Goal: Information Seeking & Learning: Learn about a topic

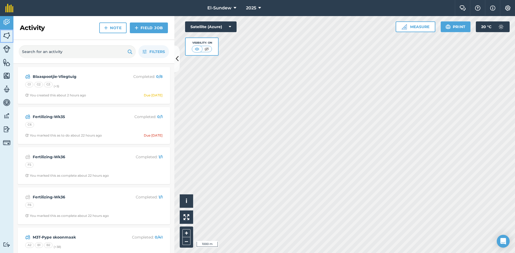
click at [9, 34] on img at bounding box center [7, 36] width 8 height 8
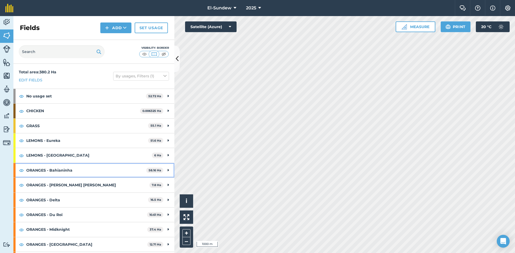
click at [72, 165] on strong "ORANGES - Bahianinha" at bounding box center [86, 170] width 120 height 14
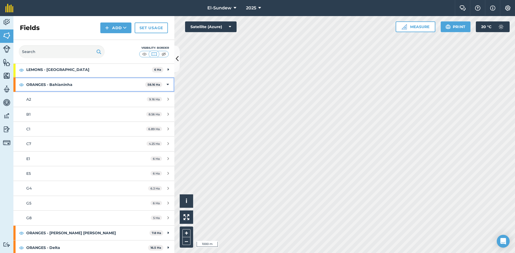
scroll to position [89, 0]
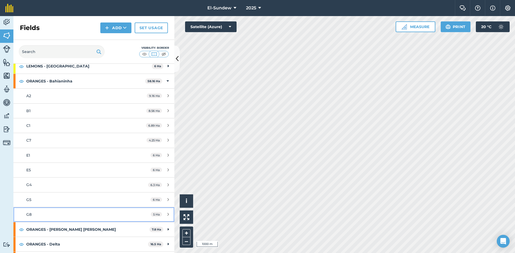
click at [72, 214] on div "G8" at bounding box center [76, 215] width 101 height 6
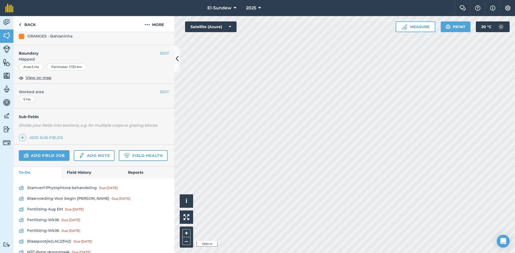
scroll to position [89, 0]
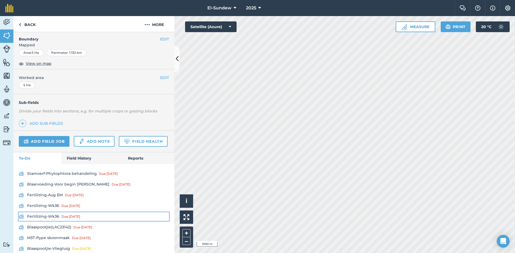
click at [61, 221] on link "Fertilizing-Wk36 Due [DATE]" at bounding box center [94, 217] width 150 height 9
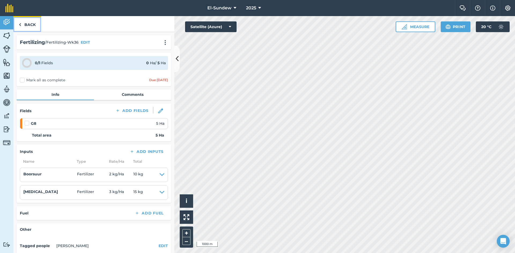
click at [32, 29] on link "Back" at bounding box center [27, 24] width 28 height 16
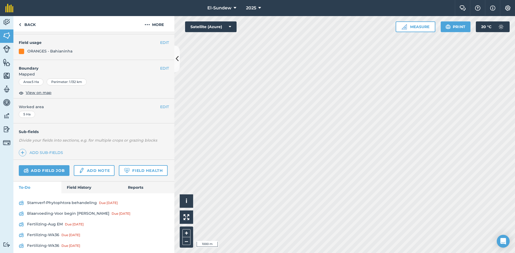
scroll to position [179, 0]
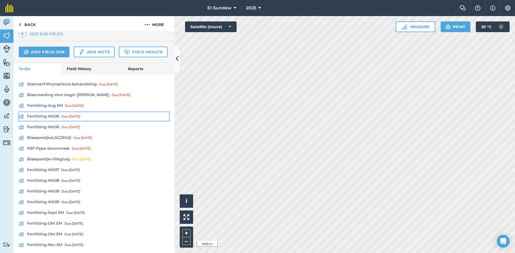
click at [59, 121] on link "Fertilizing-Wk36 Due [DATE]" at bounding box center [94, 116] width 150 height 9
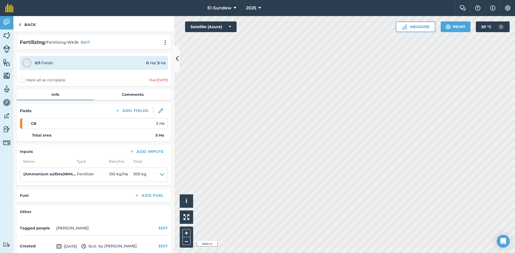
click at [27, 121] on label at bounding box center [27, 121] width 6 height 0
click at [27, 123] on input "checkbox" at bounding box center [25, 122] width 3 height 3
checkbox input "false"
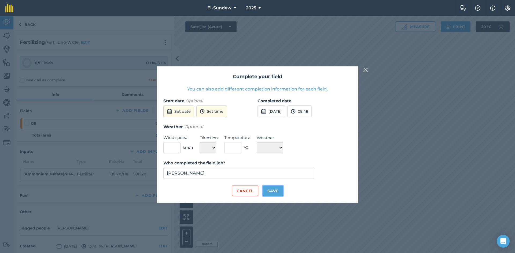
click at [274, 194] on button "Save" at bounding box center [272, 191] width 21 height 11
checkbox input "true"
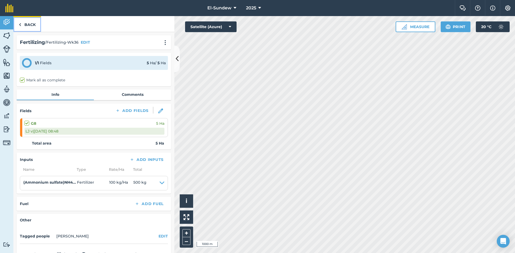
click at [33, 24] on link "Back" at bounding box center [27, 24] width 28 height 16
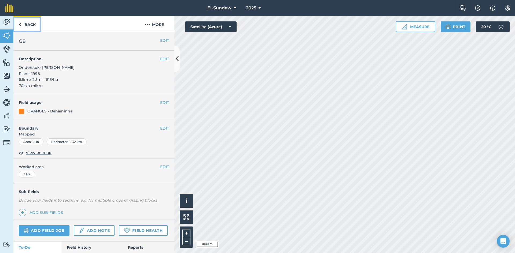
click at [34, 28] on link "Back" at bounding box center [27, 24] width 28 height 16
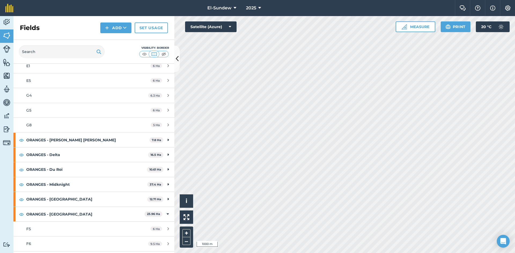
scroll to position [268, 0]
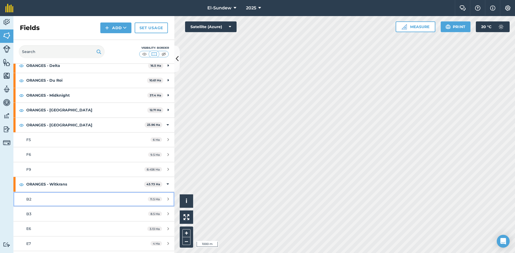
click at [63, 199] on div "B2" at bounding box center [76, 199] width 101 height 6
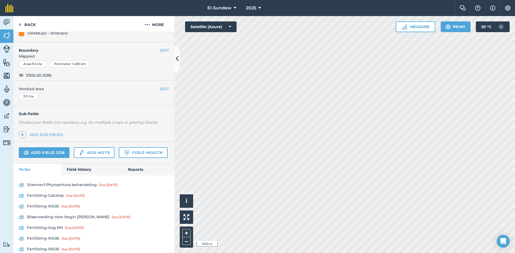
scroll to position [89, 0]
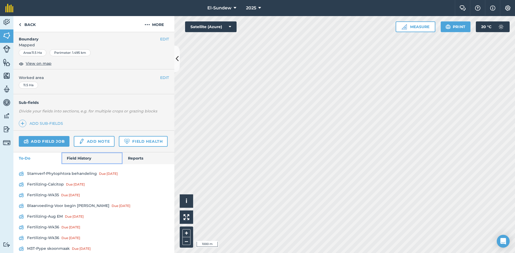
click at [77, 164] on link "Field History" at bounding box center [91, 158] width 61 height 12
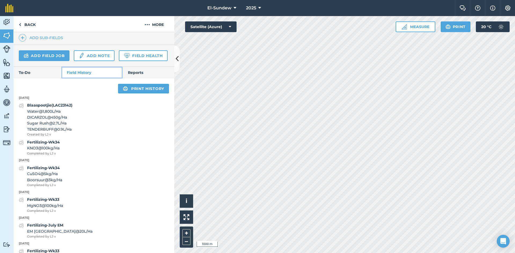
scroll to position [179, 0]
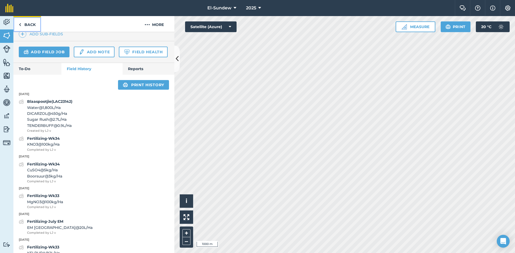
click at [32, 21] on link "Back" at bounding box center [27, 24] width 28 height 16
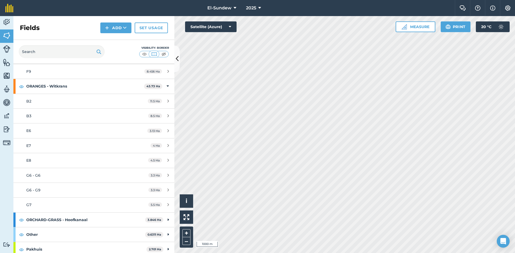
scroll to position [370, 0]
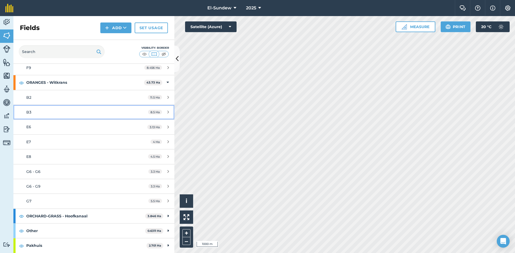
click at [69, 116] on link "B3 8.5 Ha" at bounding box center [93, 112] width 161 height 14
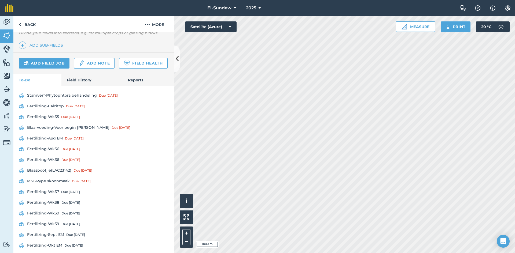
scroll to position [179, 0]
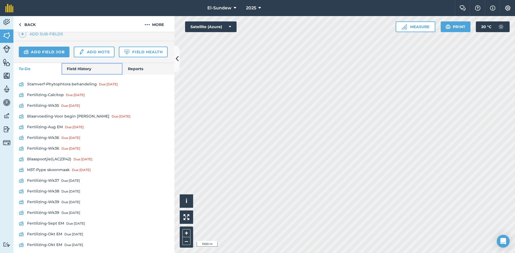
click at [76, 75] on link "Field History" at bounding box center [91, 69] width 61 height 12
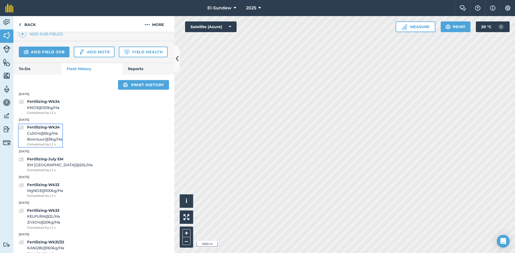
click at [52, 136] on span "CuSO4 @ 5 kg / Ha" at bounding box center [44, 134] width 35 height 6
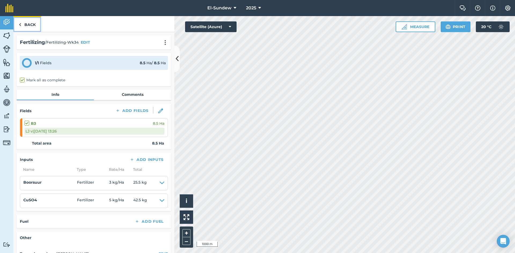
click at [29, 24] on link "Back" at bounding box center [27, 24] width 28 height 16
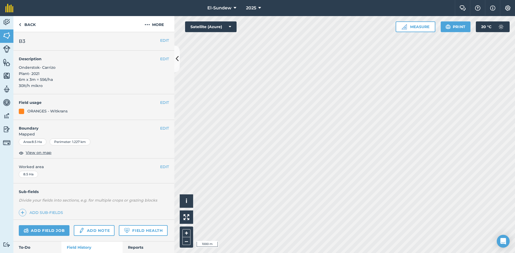
scroll to position [89, 0]
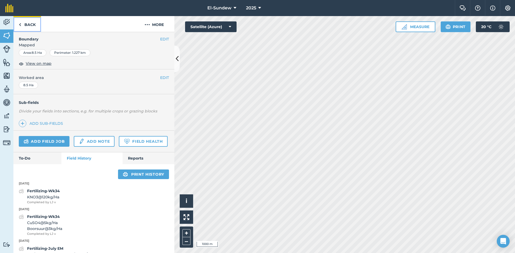
click at [35, 21] on link "Back" at bounding box center [27, 24] width 28 height 16
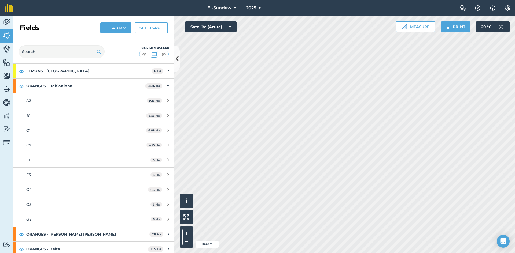
scroll to position [89, 0]
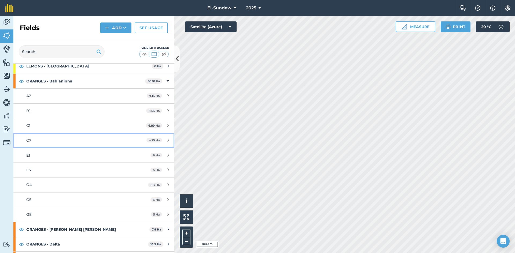
click at [75, 138] on div "C7" at bounding box center [76, 140] width 101 height 6
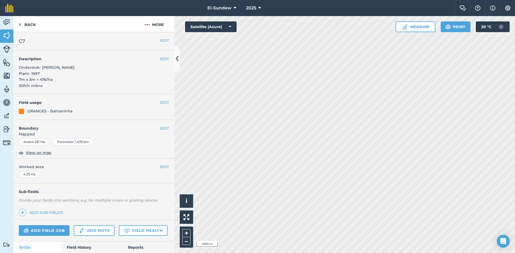
scroll to position [89, 0]
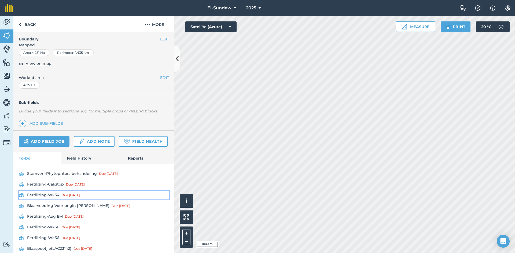
click at [47, 200] on link "Fertilizing-Wk34 Due [DATE]" at bounding box center [94, 195] width 150 height 9
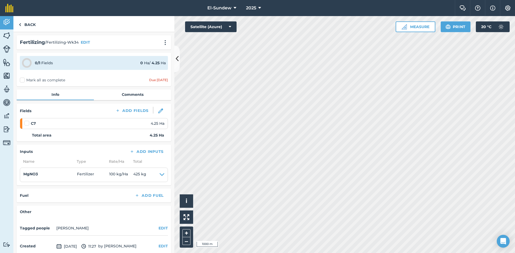
click at [28, 121] on label at bounding box center [27, 121] width 6 height 0
click at [28, 123] on input "checkbox" at bounding box center [25, 122] width 3 height 3
checkbox input "false"
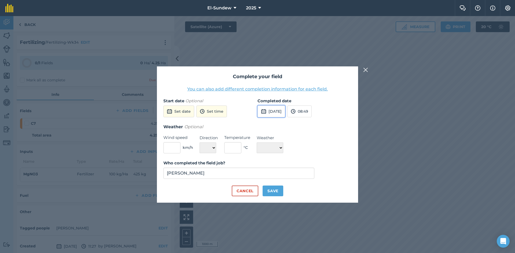
click at [285, 109] on button "[DATE]" at bounding box center [271, 112] width 28 height 12
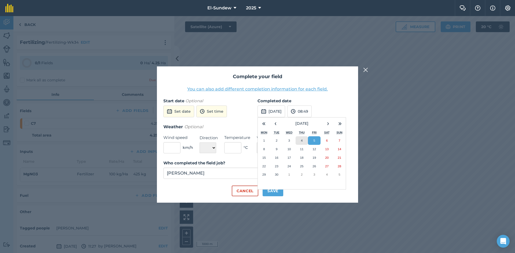
click at [304, 142] on button "4" at bounding box center [301, 140] width 13 height 9
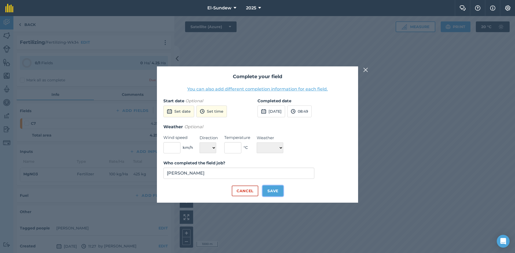
click at [274, 189] on button "Save" at bounding box center [272, 191] width 21 height 11
checkbox input "true"
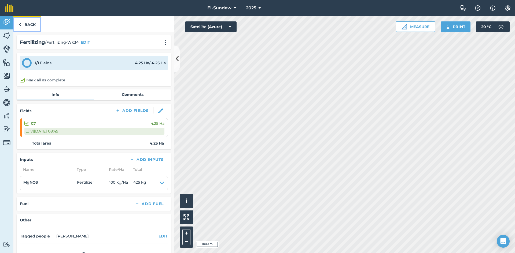
click at [29, 25] on link "Back" at bounding box center [27, 24] width 28 height 16
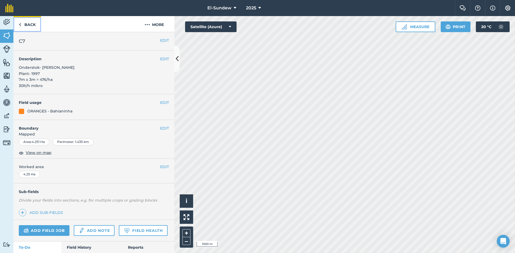
click at [35, 28] on link "Back" at bounding box center [27, 24] width 28 height 16
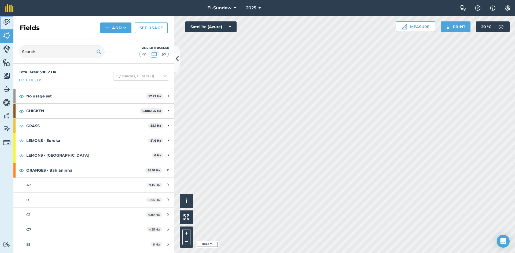
click at [6, 24] on img at bounding box center [7, 22] width 8 height 8
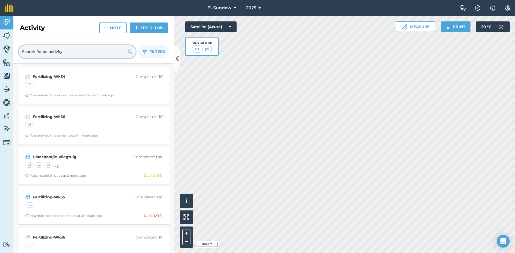
click at [68, 55] on input "text" at bounding box center [77, 51] width 117 height 13
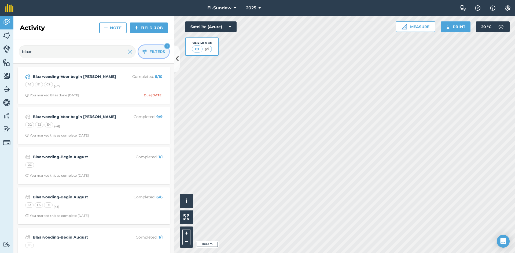
click at [146, 53] on icon "button" at bounding box center [144, 52] width 4 height 4
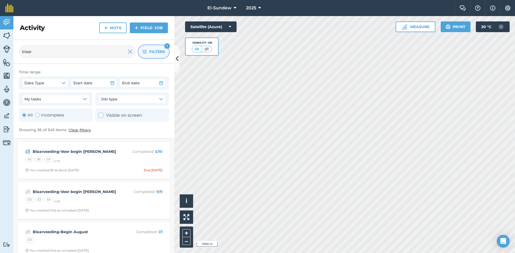
click at [143, 50] on icon "button" at bounding box center [144, 52] width 4 height 4
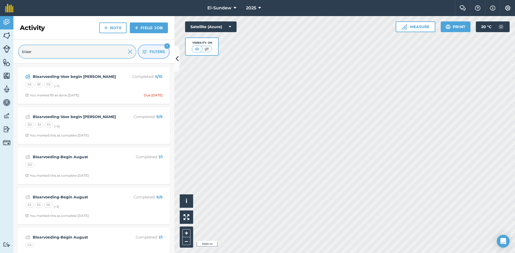
click at [82, 51] on input "blaar" at bounding box center [77, 51] width 117 height 13
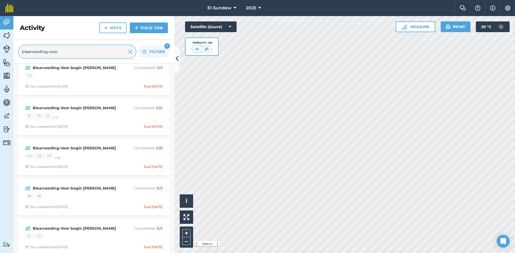
scroll to position [176, 0]
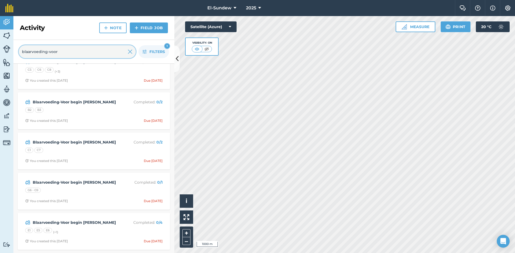
type input "blaarvoeding-voor"
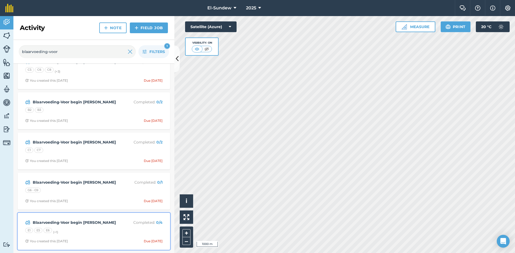
click at [90, 228] on div "E1 E5 E6 (+ 1 )" at bounding box center [93, 231] width 137 height 7
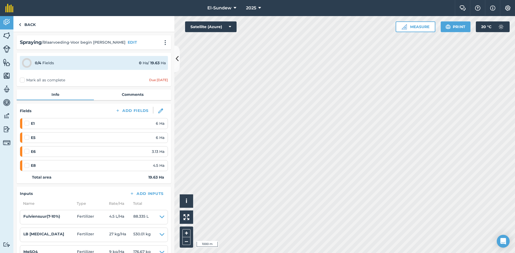
click at [22, 81] on label "Mark all as complete" at bounding box center [42, 80] width 45 height 6
click at [22, 81] on input "Mark all as complete" at bounding box center [21, 78] width 3 height 3
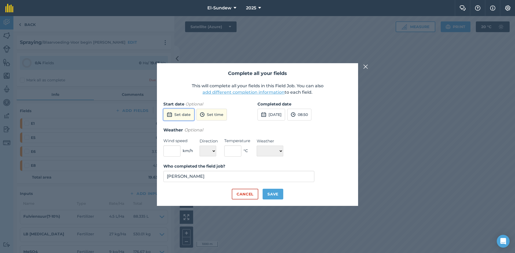
click at [170, 118] on button "Set date" at bounding box center [178, 115] width 31 height 12
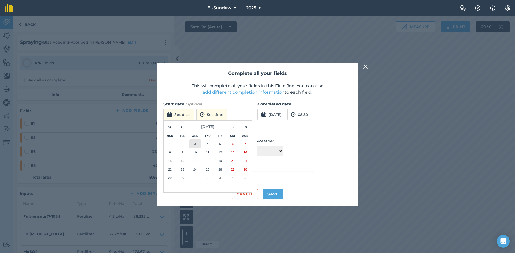
click at [197, 142] on button "3" at bounding box center [195, 144] width 13 height 9
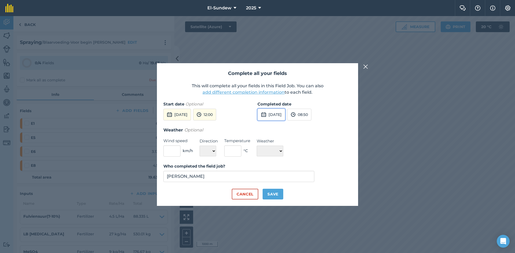
click at [282, 116] on button "[DATE]" at bounding box center [271, 115] width 28 height 12
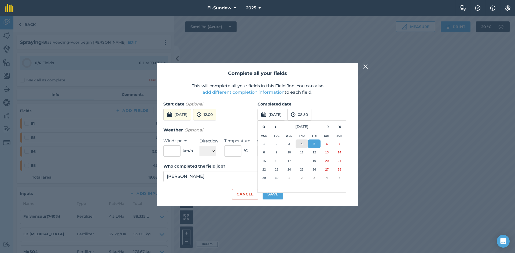
click at [304, 142] on button "4" at bounding box center [301, 144] width 13 height 9
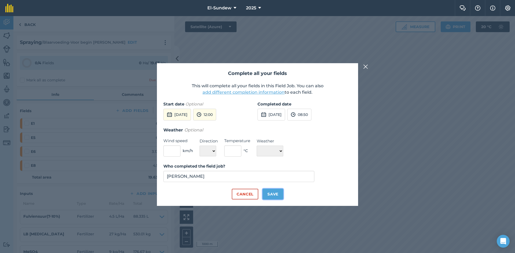
click at [278, 194] on button "Save" at bounding box center [272, 194] width 21 height 11
checkbox input "true"
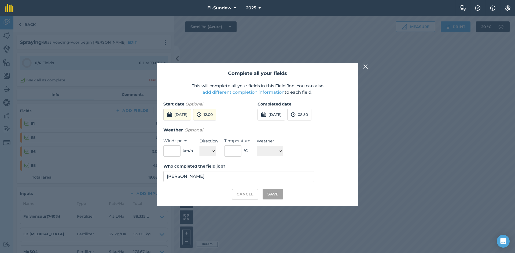
checkbox input "true"
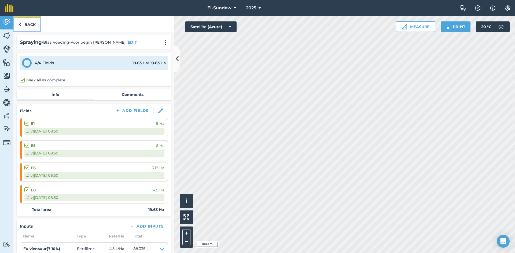
click at [28, 26] on link "Back" at bounding box center [27, 24] width 28 height 16
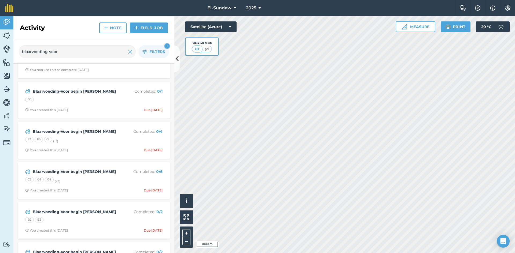
scroll to position [176, 0]
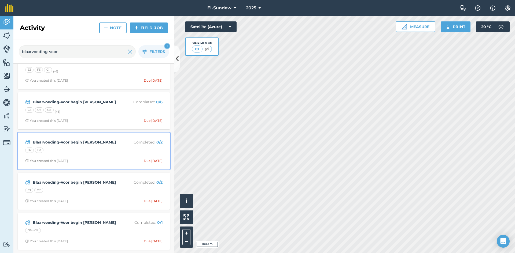
click at [99, 153] on div "B2 B3" at bounding box center [93, 151] width 137 height 7
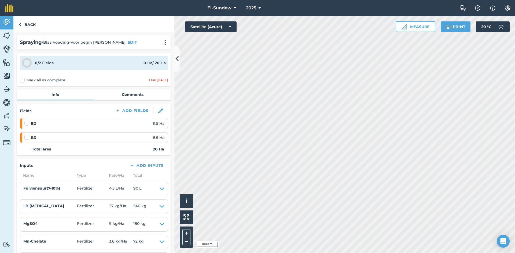
click at [23, 80] on label "Mark all as complete" at bounding box center [42, 80] width 45 height 6
click at [23, 80] on input "Mark all as complete" at bounding box center [21, 78] width 3 height 3
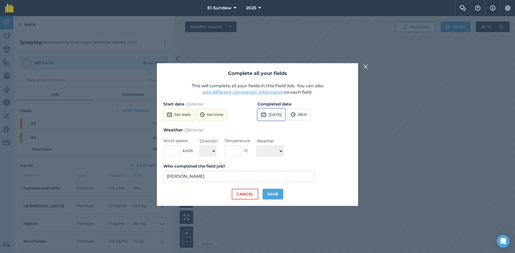
click at [276, 114] on button "[DATE]" at bounding box center [271, 115] width 28 height 12
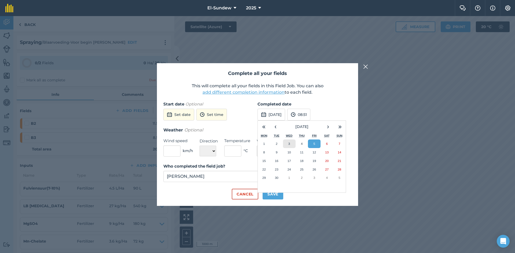
click at [289, 142] on button "3" at bounding box center [289, 144] width 13 height 9
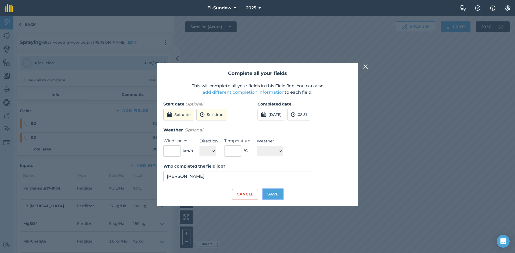
click at [277, 194] on button "Save" at bounding box center [272, 194] width 21 height 11
checkbox input "true"
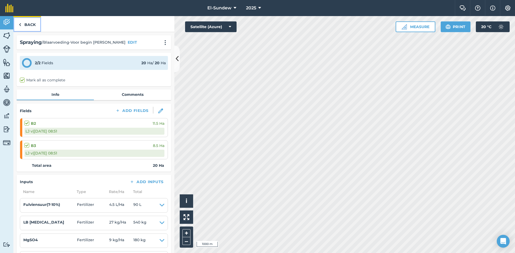
click at [32, 26] on link "Back" at bounding box center [27, 24] width 28 height 16
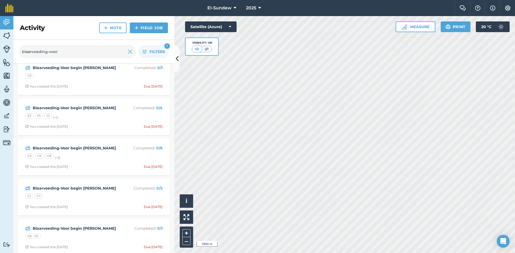
scroll to position [176, 0]
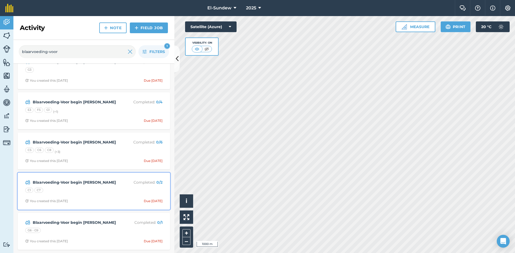
click at [88, 197] on div "Blaarvoeding-Voor begin [PERSON_NAME] Completed : 0 / 2 C1 C7 You created this …" at bounding box center [94, 191] width 146 height 31
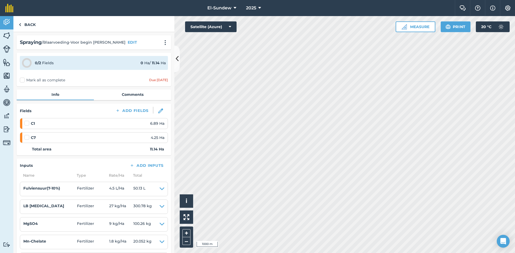
click at [23, 83] on label "Mark all as complete" at bounding box center [42, 80] width 45 height 6
click at [23, 81] on input "Mark all as complete" at bounding box center [21, 78] width 3 height 3
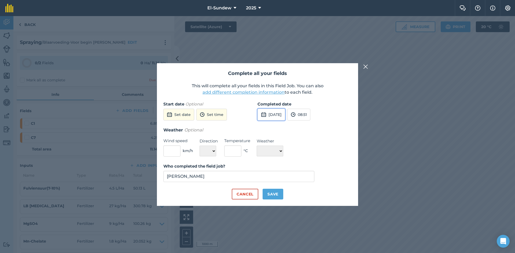
click at [284, 113] on button "[DATE]" at bounding box center [271, 115] width 28 height 12
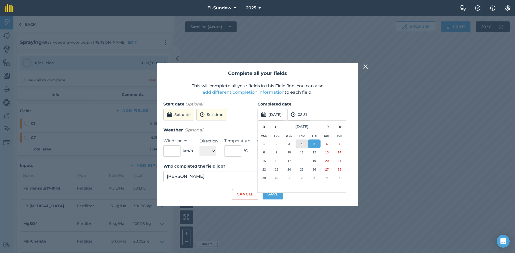
click at [299, 144] on button "4" at bounding box center [301, 144] width 13 height 9
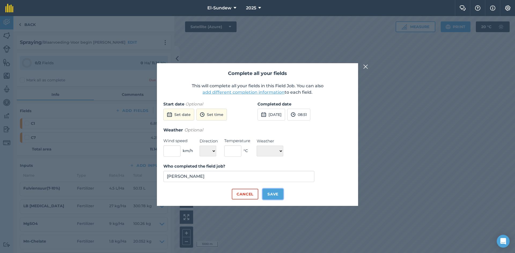
click at [274, 197] on button "Save" at bounding box center [272, 194] width 21 height 11
checkbox input "true"
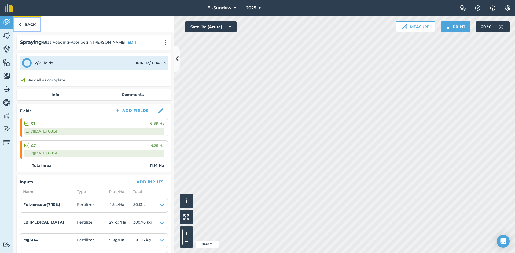
click at [33, 25] on link "Back" at bounding box center [27, 24] width 28 height 16
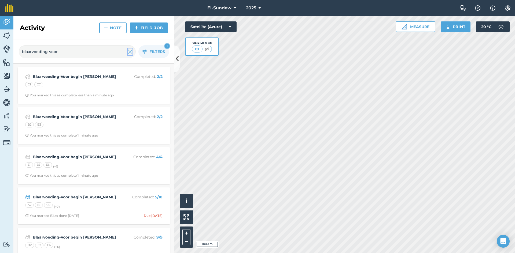
click at [129, 53] on img at bounding box center [130, 52] width 5 height 6
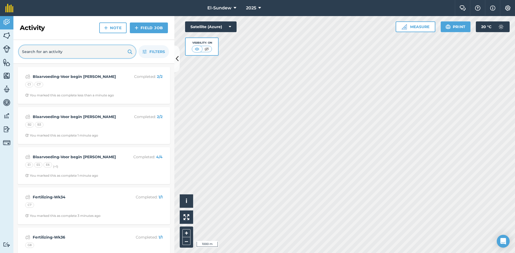
click at [93, 55] on input "text" at bounding box center [77, 51] width 117 height 13
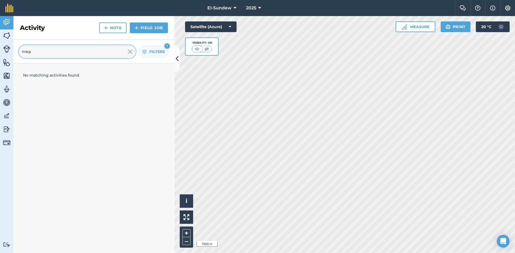
type input "mkp"
click at [258, 11] on icon at bounding box center [259, 8] width 3 height 6
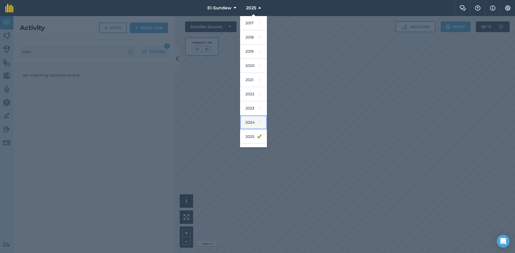
click at [254, 119] on link "2024" at bounding box center [253, 123] width 27 height 14
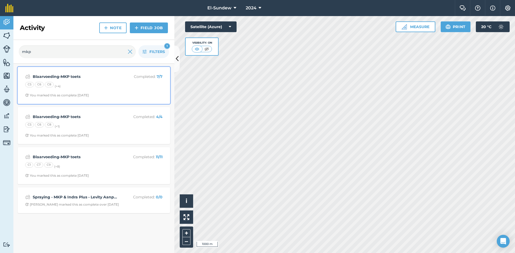
click at [104, 84] on div "C5 C6 C8 (+ 4 )" at bounding box center [93, 85] width 137 height 7
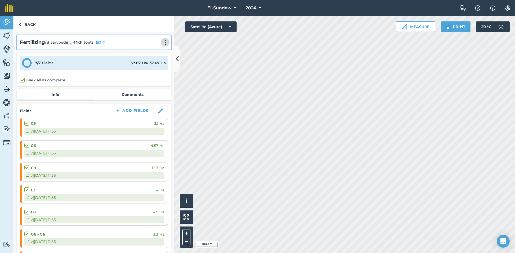
click at [162, 43] on img at bounding box center [165, 42] width 6 height 5
click at [151, 51] on link "Print" at bounding box center [154, 54] width 34 height 11
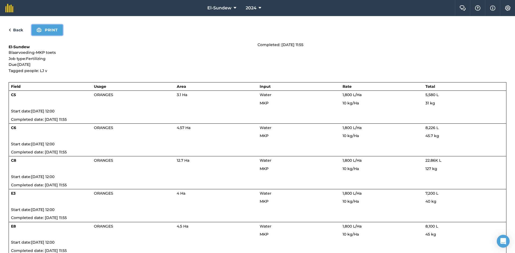
click at [50, 32] on button "Print" at bounding box center [47, 30] width 31 height 11
click at [18, 31] on link "Back" at bounding box center [16, 30] width 14 height 6
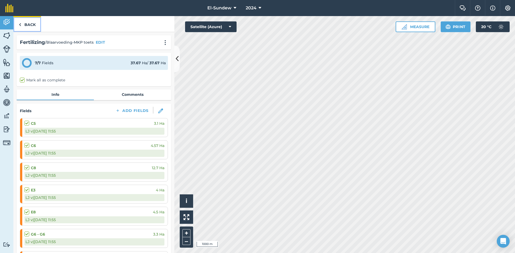
click at [30, 26] on link "Back" at bounding box center [27, 24] width 28 height 16
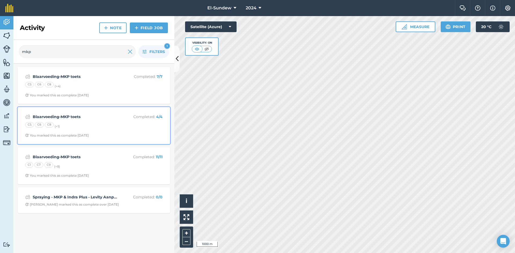
click at [115, 122] on div "Blaarvoeding-MKP toets Completed : 4 / 4 C5 C6 C8 (+ 1 ) You marked this as com…" at bounding box center [94, 125] width 146 height 31
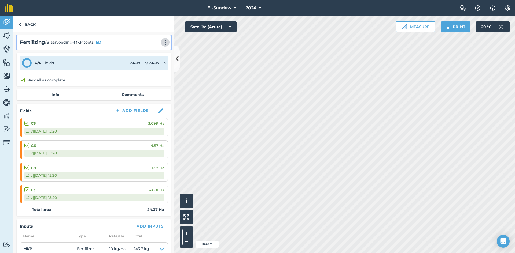
click at [162, 41] on img at bounding box center [165, 42] width 6 height 5
click at [151, 52] on link "Print" at bounding box center [154, 54] width 34 height 11
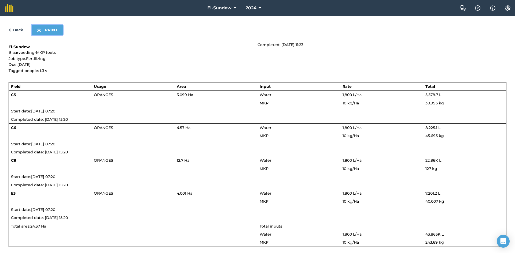
click at [60, 31] on button "Print" at bounding box center [47, 30] width 31 height 11
click at [14, 27] on link "Back" at bounding box center [16, 30] width 14 height 6
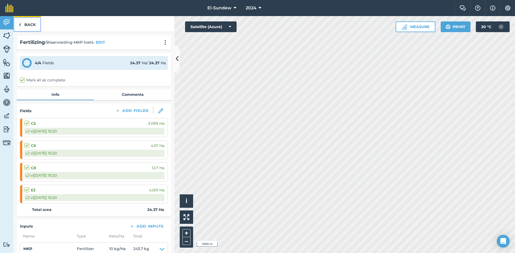
click at [31, 27] on link "Back" at bounding box center [27, 24] width 28 height 16
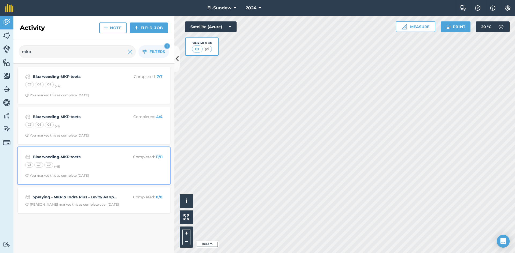
click at [96, 164] on div "C1 C7 C9 (+ 8 )" at bounding box center [93, 165] width 137 height 7
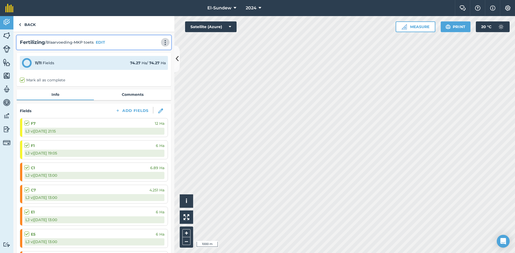
click at [164, 42] on img at bounding box center [165, 42] width 6 height 5
click at [152, 53] on link "Print" at bounding box center [154, 54] width 34 height 11
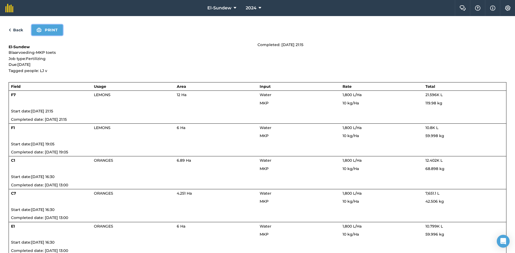
click at [50, 30] on button "Print" at bounding box center [47, 30] width 31 height 11
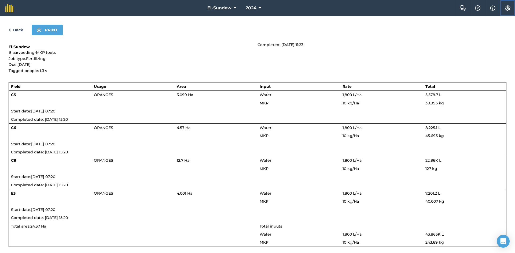
click at [508, 8] on img at bounding box center [507, 7] width 6 height 5
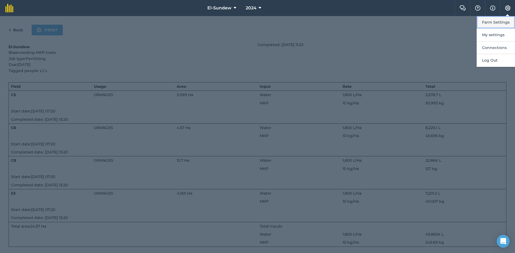
click at [504, 20] on button "Farm Settings" at bounding box center [495, 22] width 38 height 13
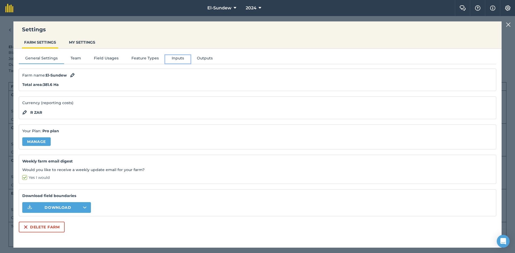
click at [174, 58] on button "Inputs" at bounding box center [177, 59] width 25 height 8
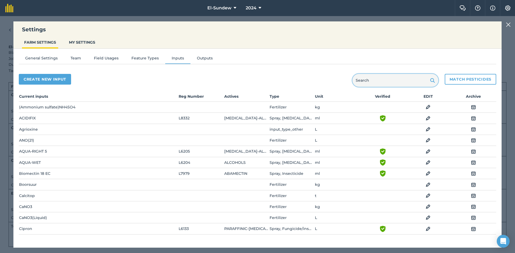
click at [380, 81] on input "text" at bounding box center [395, 80] width 86 height 13
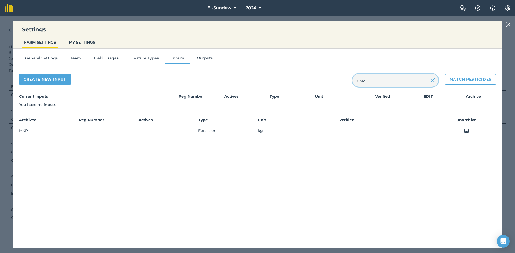
type input "mkp"
click at [167, 137] on div "Create new input mkp Match pesticides Current inputs Reg Number Actives Type Un…" at bounding box center [257, 105] width 477 height 73
click at [507, 23] on img at bounding box center [507, 24] width 5 height 6
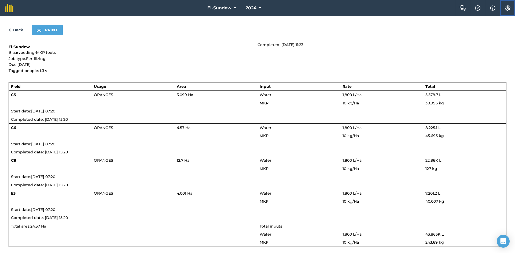
click at [505, 8] on img at bounding box center [507, 7] width 6 height 5
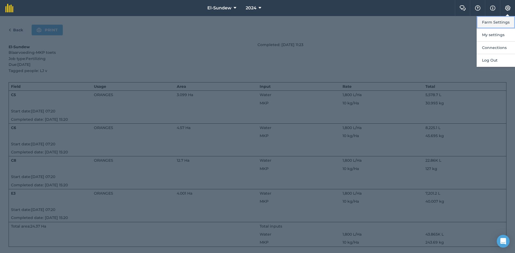
click at [501, 23] on button "Farm Settings" at bounding box center [495, 22] width 38 height 13
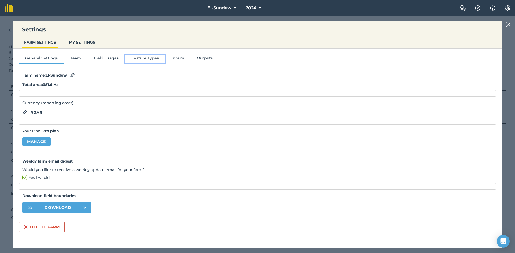
click at [150, 61] on button "Feature Types" at bounding box center [145, 59] width 40 height 8
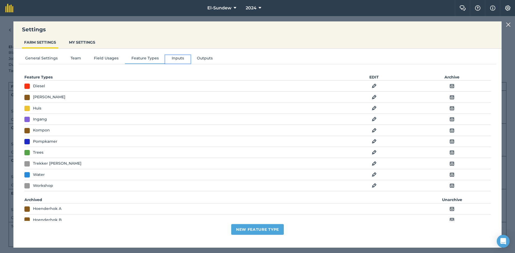
click at [166, 59] on button "Inputs" at bounding box center [177, 59] width 25 height 8
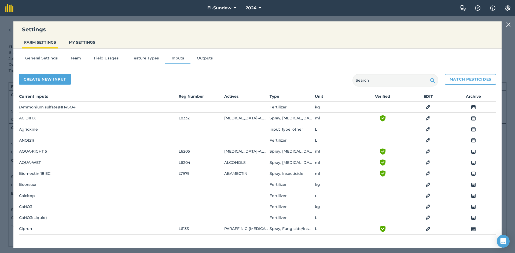
click at [507, 24] on img at bounding box center [507, 24] width 5 height 6
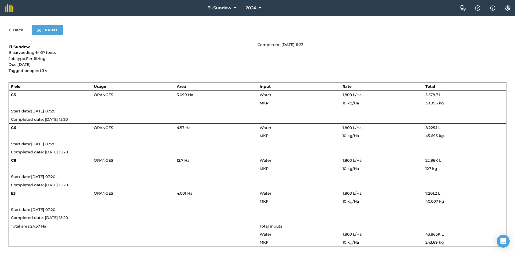
click at [17, 28] on link "Back" at bounding box center [16, 30] width 14 height 6
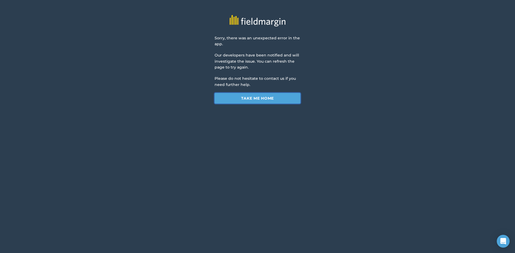
click at [250, 98] on link "Take me home" at bounding box center [257, 98] width 86 height 11
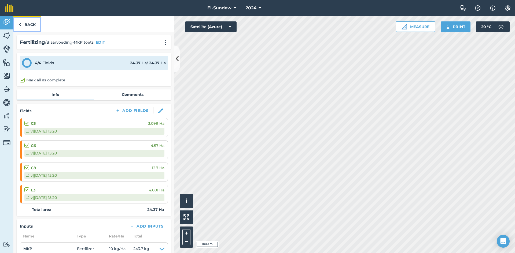
click at [28, 20] on link "Back" at bounding box center [27, 24] width 28 height 16
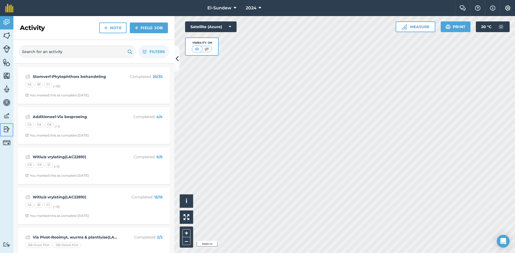
click at [7, 129] on img at bounding box center [7, 129] width 8 height 8
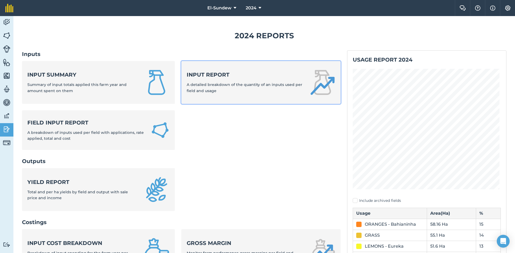
click at [215, 85] on span "A detailed breakdown of the quantity of an inputs used per field and usage" at bounding box center [245, 87] width 116 height 11
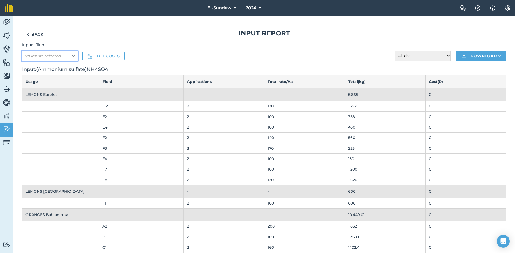
click at [74, 55] on icon at bounding box center [73, 56] width 3 height 6
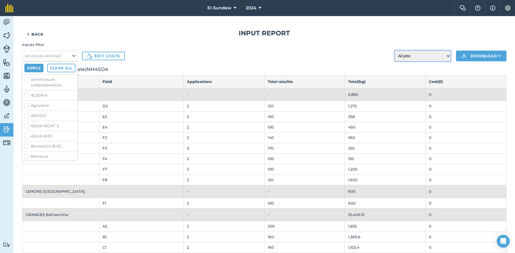
click at [441, 57] on select "All jobs Incomplete jobs Complete jobs" at bounding box center [423, 56] width 56 height 11
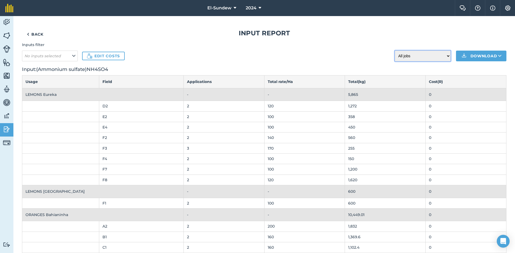
click at [395, 51] on select "All jobs Incomplete jobs Complete jobs" at bounding box center [423, 56] width 56 height 11
click at [74, 56] on icon at bounding box center [73, 56] width 3 height 6
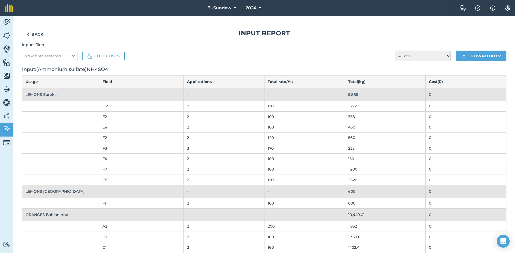
click at [442, 56] on select "All jobs Incomplete jobs Complete jobs" at bounding box center [423, 56] width 56 height 11
click at [76, 55] on button "No inputs selected" at bounding box center [50, 56] width 56 height 11
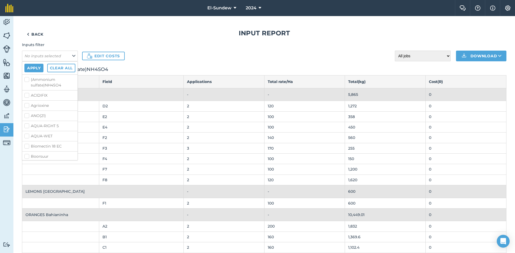
click at [155, 47] on div "Inputs filter No inputs selected Apply Clear all (Ammonium sulfate)NH4SO4 ACIDI…" at bounding box center [264, 51] width 484 height 19
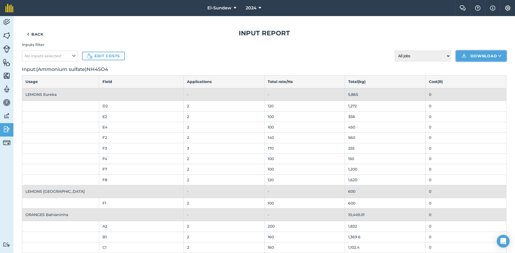
click at [498, 56] on icon at bounding box center [499, 55] width 3 height 5
click at [477, 81] on link "XLS" at bounding box center [480, 80] width 49 height 12
click at [73, 56] on icon at bounding box center [73, 56] width 3 height 6
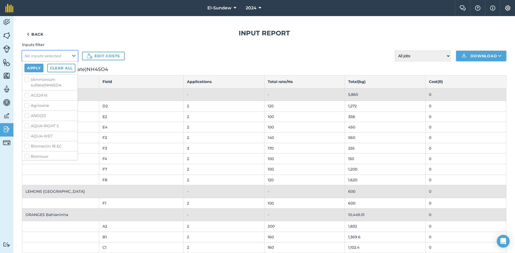
click at [55, 53] on button "No inputs selected" at bounding box center [50, 56] width 56 height 11
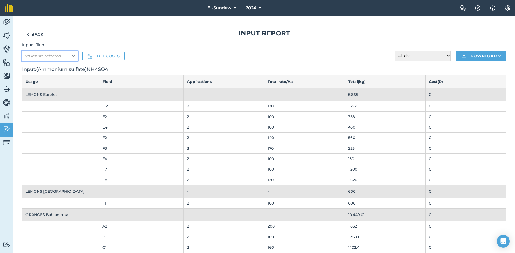
click at [69, 55] on button "No inputs selected" at bounding box center [50, 56] width 56 height 11
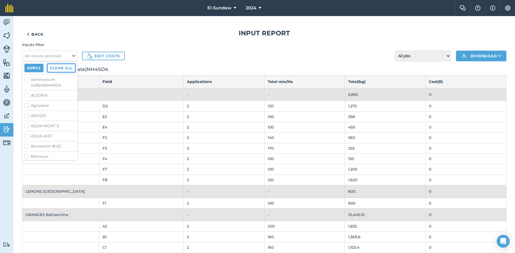
click at [68, 68] on button "Clear all" at bounding box center [61, 68] width 28 height 9
click at [68, 68] on h2 "Input : (Ammonium sulfate)NH4SO4" at bounding box center [264, 70] width 484 height 8
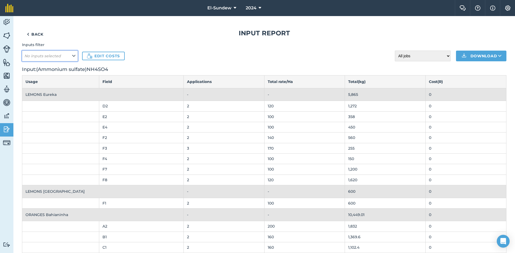
click at [75, 58] on icon at bounding box center [73, 56] width 3 height 6
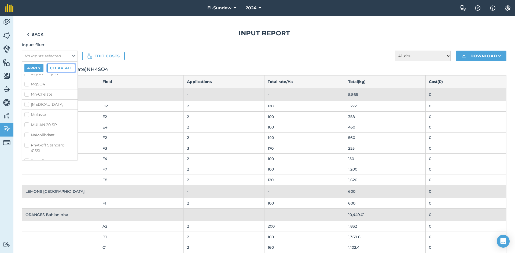
click at [63, 68] on button "Clear all" at bounding box center [61, 68] width 28 height 9
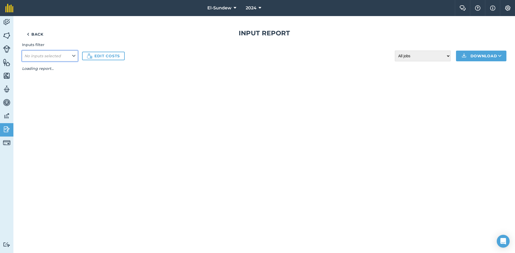
click at [73, 55] on icon at bounding box center [73, 56] width 3 height 6
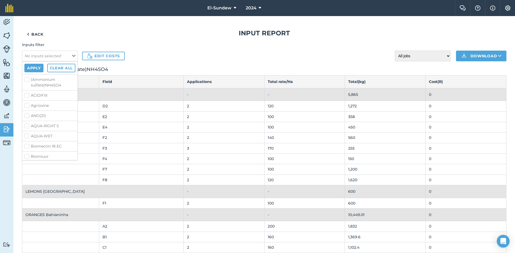
click at [28, 78] on label "(Ammonium sulfate)NH4SO4" at bounding box center [49, 82] width 51 height 11
click at [28, 78] on input "(Ammonium sulfate)NH4SO4" at bounding box center [25, 78] width 3 height 3
checkbox input "true"
click at [32, 71] on button "Apply" at bounding box center [33, 68] width 19 height 9
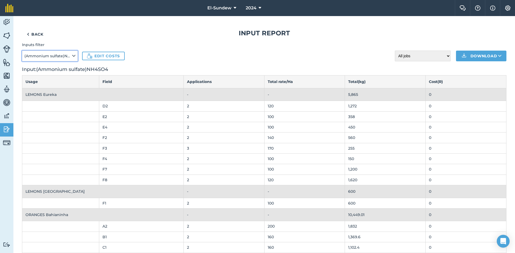
click at [71, 57] on button "(Ammonium sulfate)NH4SO4" at bounding box center [50, 56] width 56 height 11
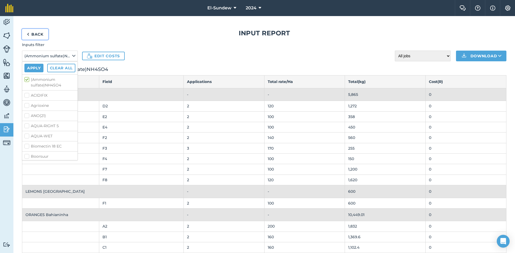
click at [38, 34] on link "Back" at bounding box center [35, 34] width 26 height 11
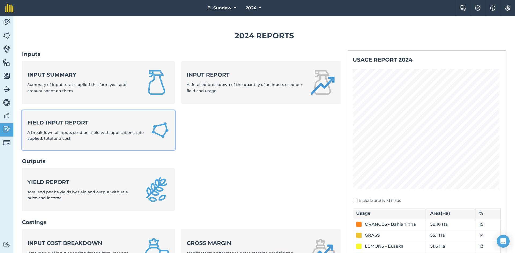
click at [110, 126] on strong "Field Input Report" at bounding box center [85, 123] width 117 height 8
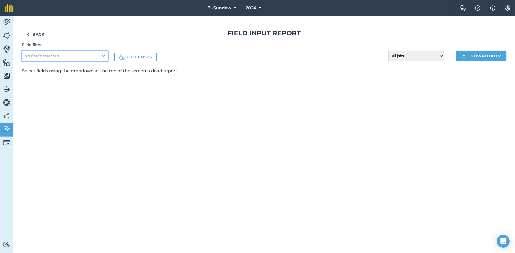
click at [102, 55] on icon at bounding box center [103, 56] width 3 height 6
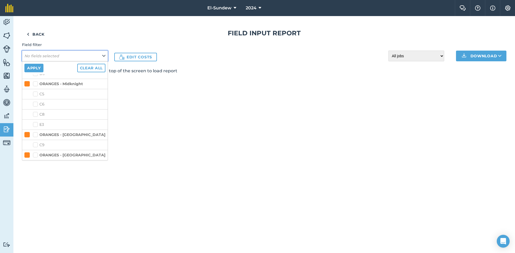
scroll to position [468, 0]
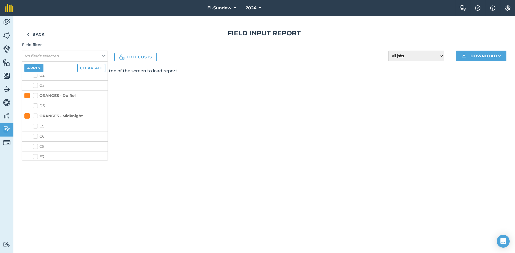
click at [38, 124] on label "C5" at bounding box center [69, 127] width 72 height 6
click at [36, 124] on input "C5" at bounding box center [34, 125] width 3 height 3
checkbox input "true"
click at [38, 70] on button "Apply" at bounding box center [33, 68] width 19 height 9
